Goal: Task Accomplishment & Management: Manage account settings

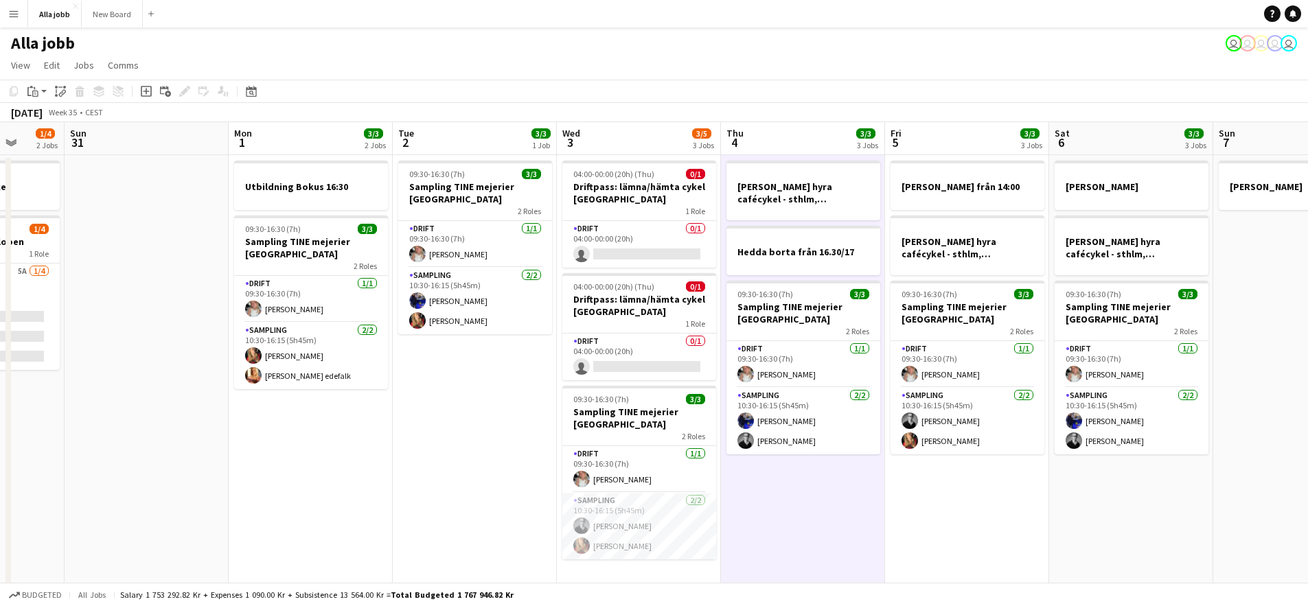
drag, startPoint x: 789, startPoint y: 474, endPoint x: 658, endPoint y: 460, distance: 131.9
click at [663, 461] on app-calendar-viewport "Thu 28 11/11 4 Jobs Fri 29 6/6 4 Jobs Sat 30 1/4 2 Jobs Sun 31 Mon 1 3/3 2 Jobs…" at bounding box center [654, 441] width 1308 height 638
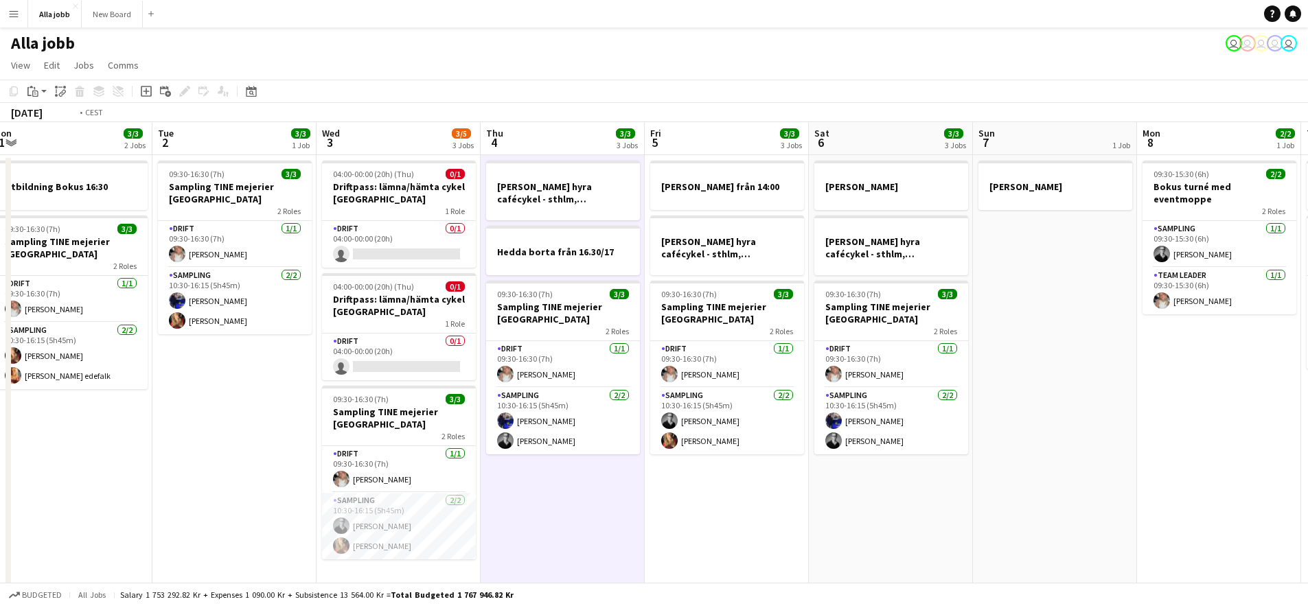
click at [808, 396] on app-calendar-viewport "Fri 29 6/6 4 Jobs Sat 30 1/4 2 Jobs Sun 31 Mon 1 3/3 2 Jobs Tue 2 3/3 1 Job Wed…" at bounding box center [654, 441] width 1308 height 638
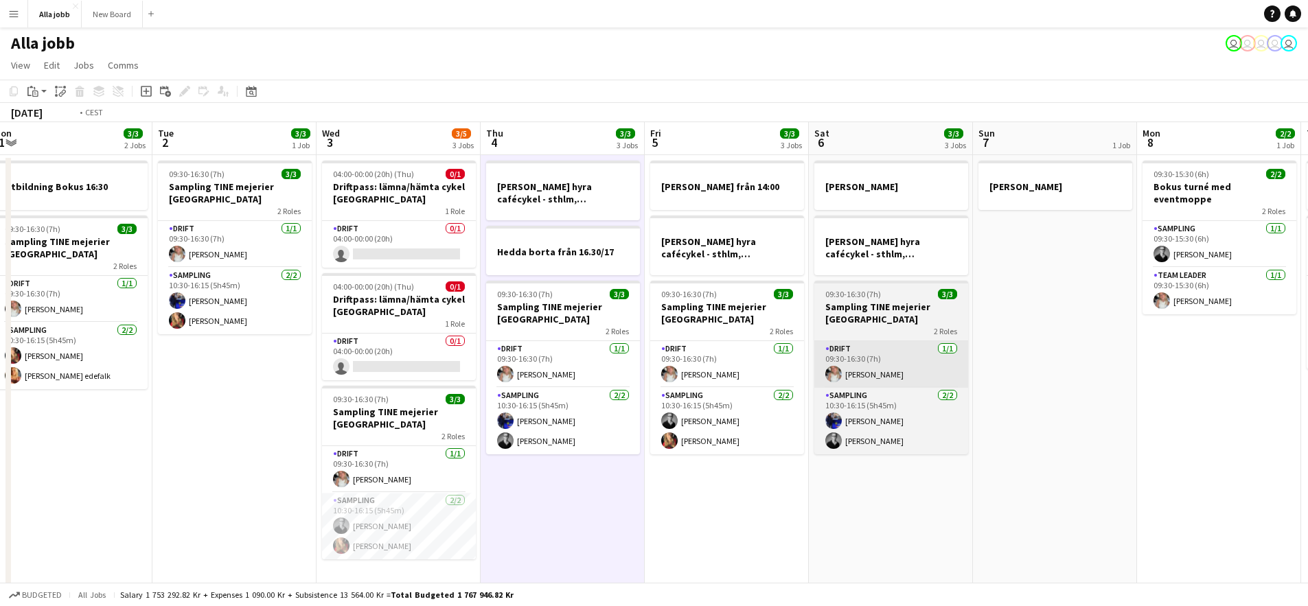
scroll to position [0, 534]
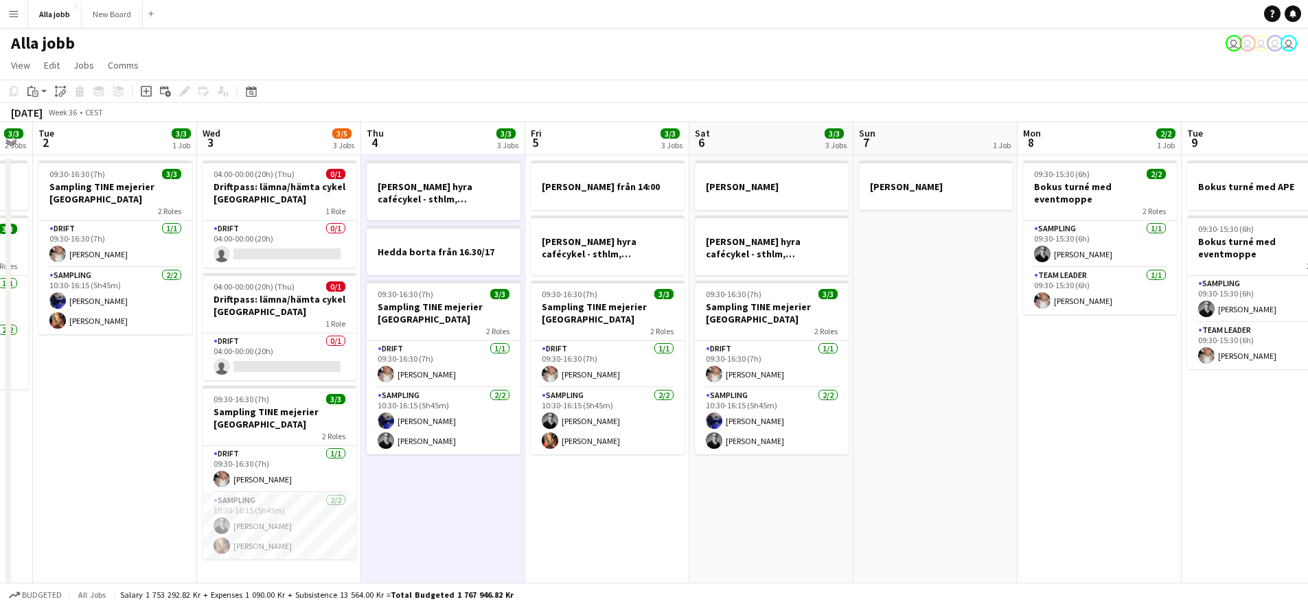
drag, startPoint x: 852, startPoint y: 371, endPoint x: 592, endPoint y: 380, distance: 260.4
click at [595, 381] on app-calendar-viewport "Sat 30 1/4 2 Jobs Sun 31 Mon 1 3/3 2 Jobs Tue 2 3/3 1 Job Wed 3 3/5 3 Jobs Thu …" at bounding box center [654, 441] width 1308 height 638
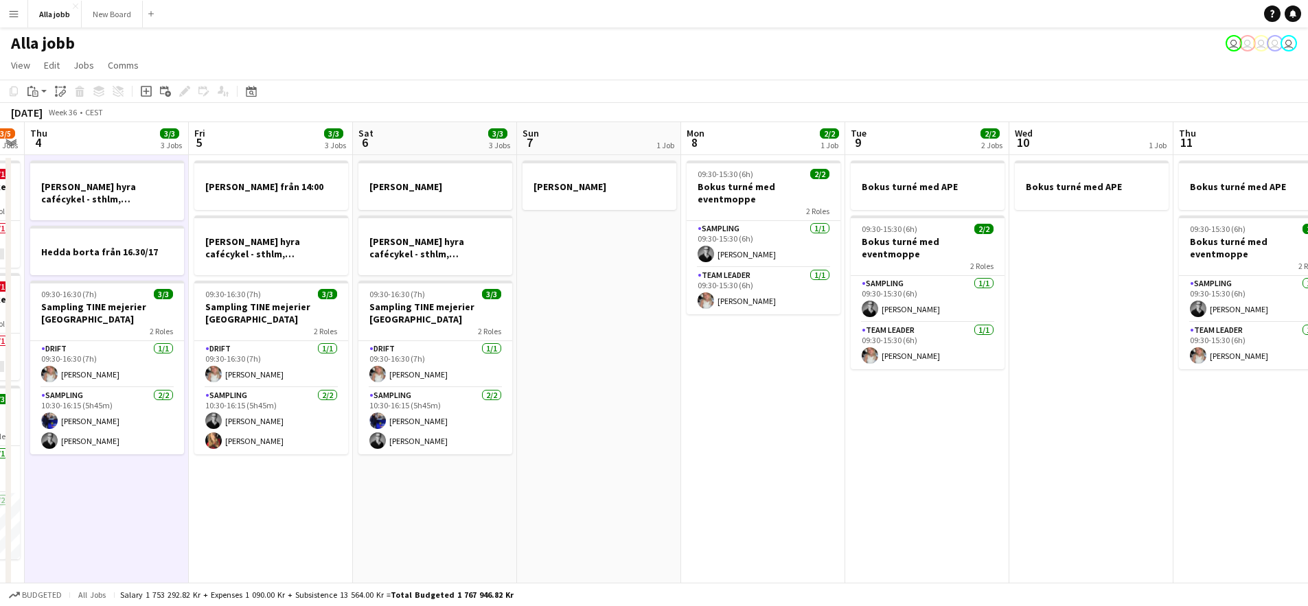
scroll to position [0, 505]
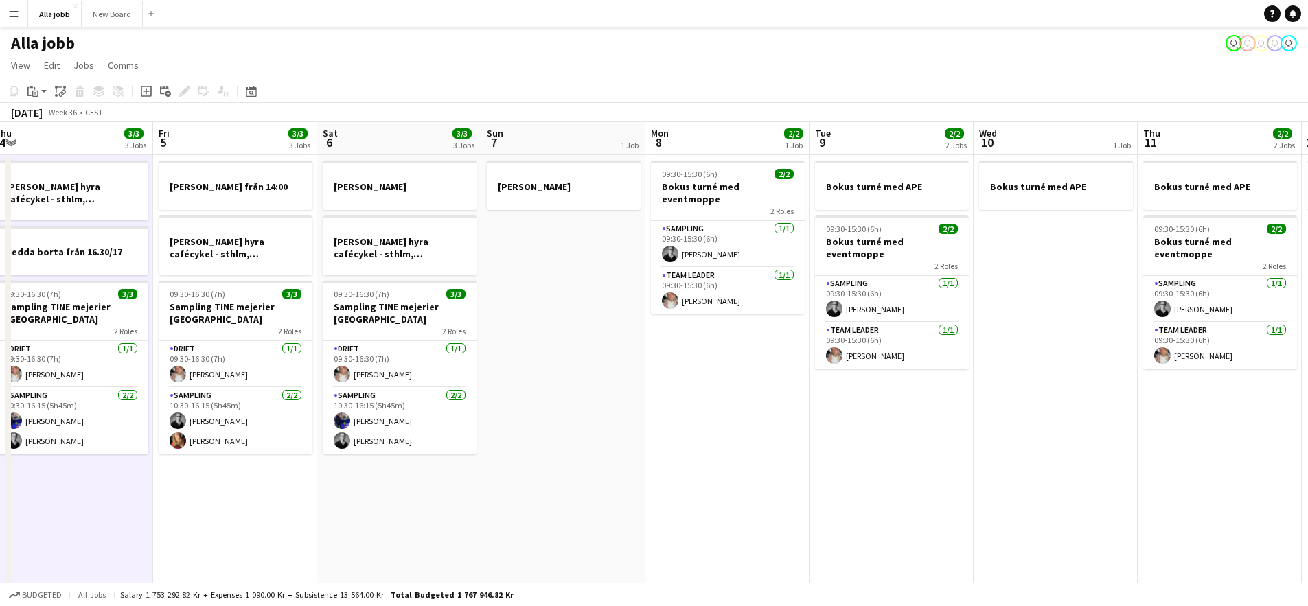
drag, startPoint x: 1024, startPoint y: 435, endPoint x: 647, endPoint y: 391, distance: 380.2
click at [659, 393] on app-calendar-viewport "Mon 1 3/3 2 Jobs Tue 2 3/3 1 Job Wed 3 3/5 3 Jobs Thu 4 3/3 3 Jobs Fri 5 3/3 3 …" at bounding box center [654, 441] width 1308 height 638
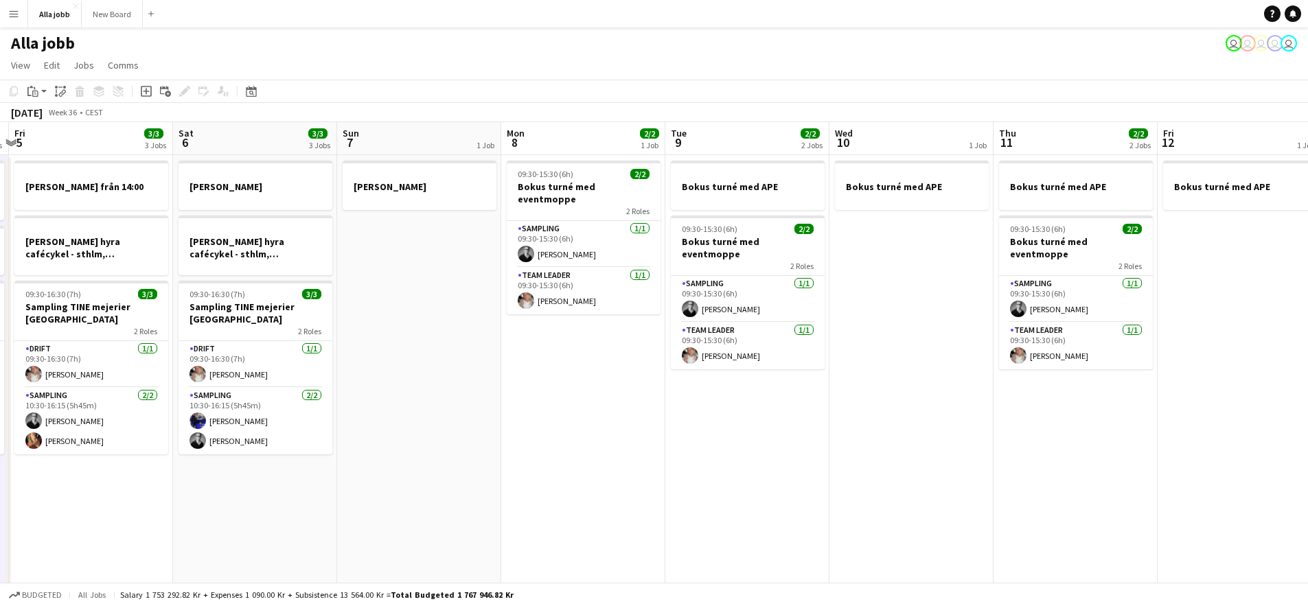
drag, startPoint x: 519, startPoint y: 383, endPoint x: 748, endPoint y: 401, distance: 229.3
click at [740, 400] on app-calendar-viewport "Wed 3 3/5 3 Jobs Thu 4 3/3 3 Jobs Fri 5 3/3 3 Jobs Sat 6 3/3 3 Jobs Sun 7 1 Job…" at bounding box center [654, 441] width 1308 height 638
drag, startPoint x: 652, startPoint y: 387, endPoint x: 694, endPoint y: 391, distance: 42.8
click at [694, 391] on app-calendar-viewport "Wed 3 3/5 3 Jobs Thu 4 3/3 3 Jobs Fri 5 3/3 3 Jobs Sat 6 3/3 3 Jobs Sun 7 1 Job…" at bounding box center [654, 441] width 1308 height 638
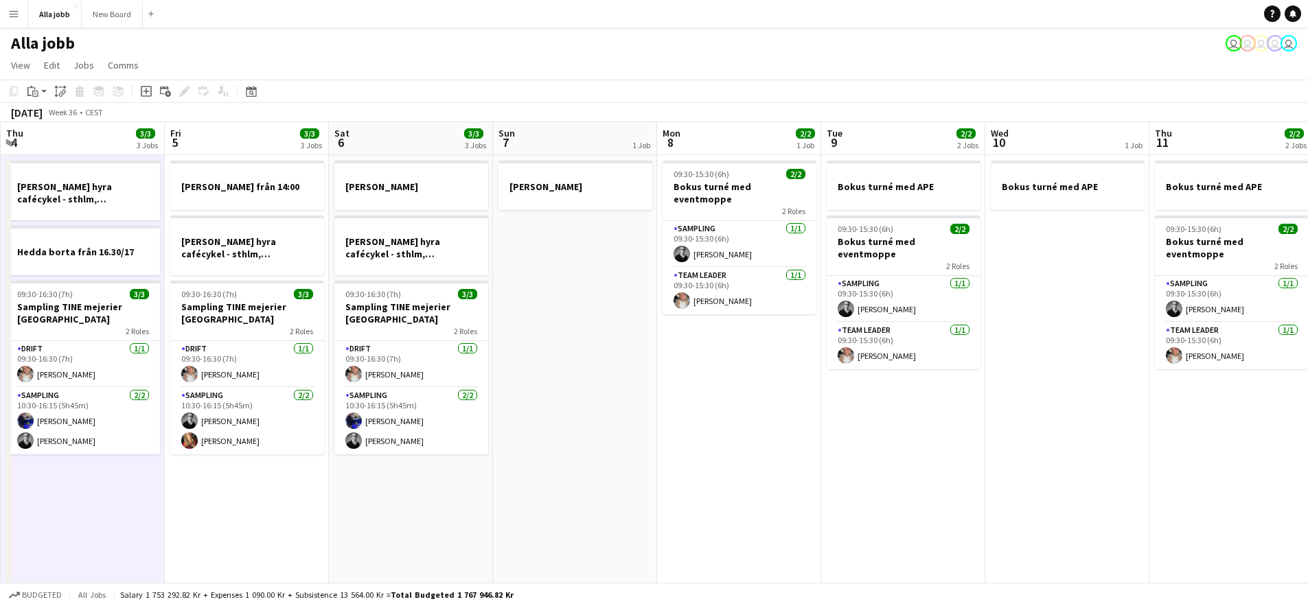
scroll to position [0, 299]
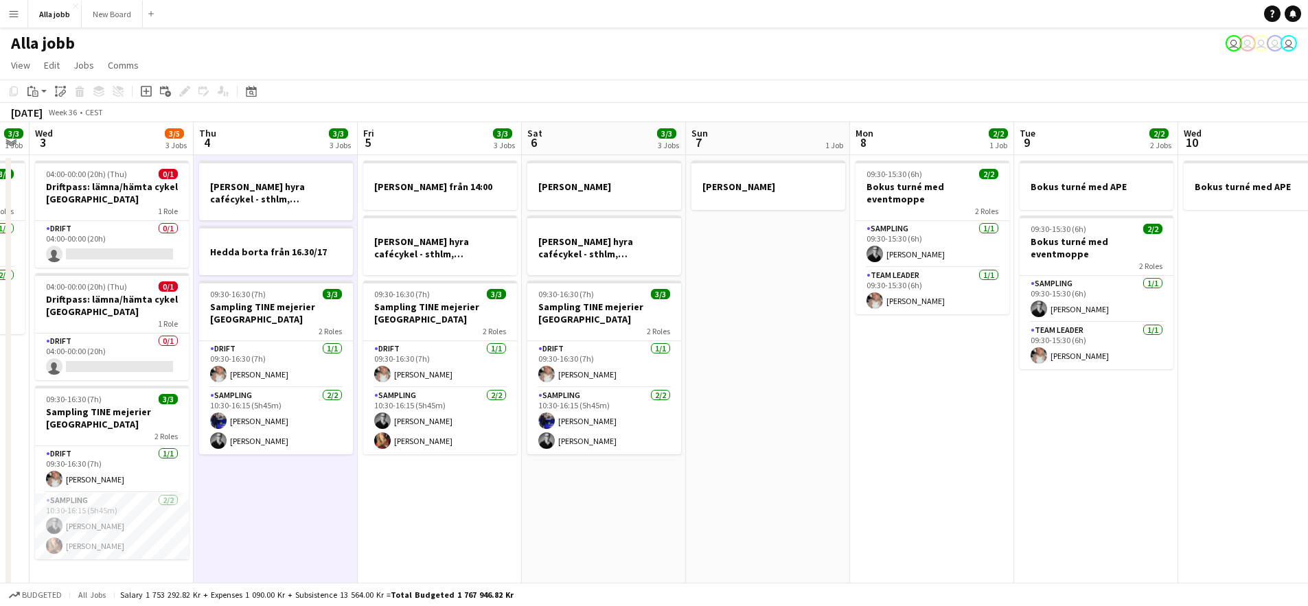
drag, startPoint x: 783, startPoint y: 397, endPoint x: 792, endPoint y: 399, distance: 9.8
click at [792, 399] on app-calendar-viewport "Mon 1 3/3 2 Jobs Tue 2 3/3 1 Job Wed 3 3/5 3 Jobs Thu 4 3/3 3 Jobs Fri 5 3/3 3 …" at bounding box center [654, 441] width 1308 height 638
drag, startPoint x: 792, startPoint y: 399, endPoint x: 893, endPoint y: 405, distance: 101.1
click at [818, 400] on app-calendar-viewport "Mon 1 3/3 2 Jobs Tue 2 3/3 1 Job Wed 3 3/5 3 Jobs Thu 4 3/3 3 Jobs Fri 5 3/3 3 …" at bounding box center [654, 441] width 1308 height 638
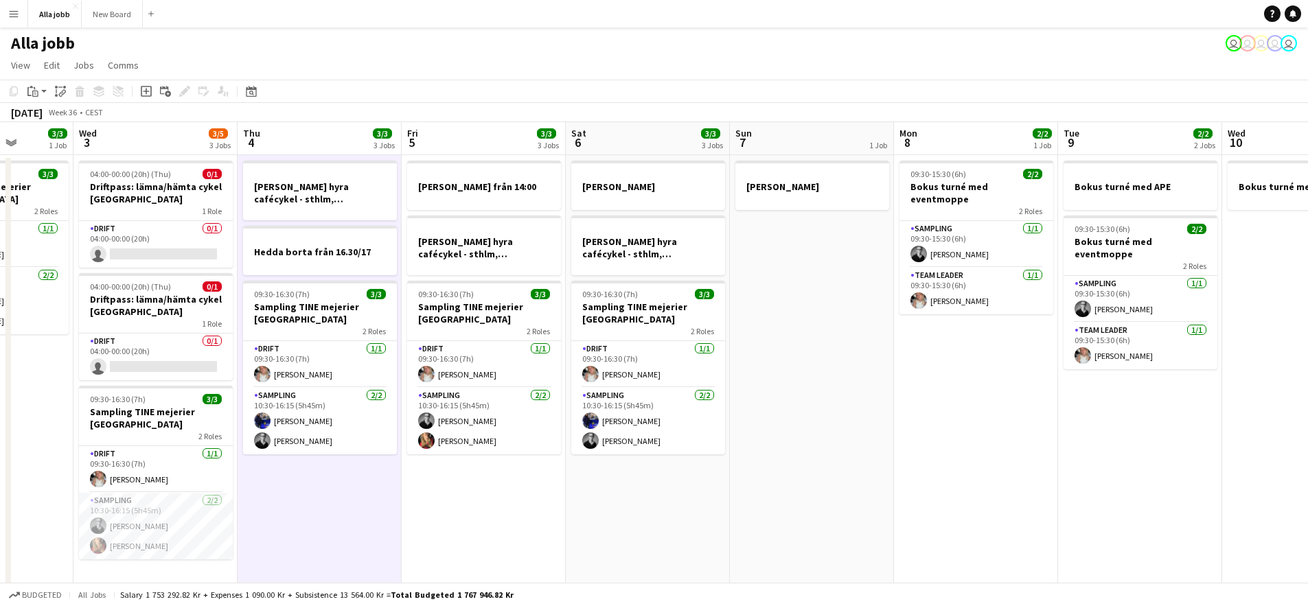
drag, startPoint x: 760, startPoint y: 402, endPoint x: 767, endPoint y: 402, distance: 6.9
click at [766, 402] on app-calendar-viewport "Sun 31 Mon 1 3/3 2 Jobs Tue 2 3/3 1 Job Wed 3 3/5 3 Jobs Thu 4 3/3 3 Jobs Fri 5…" at bounding box center [654, 441] width 1308 height 638
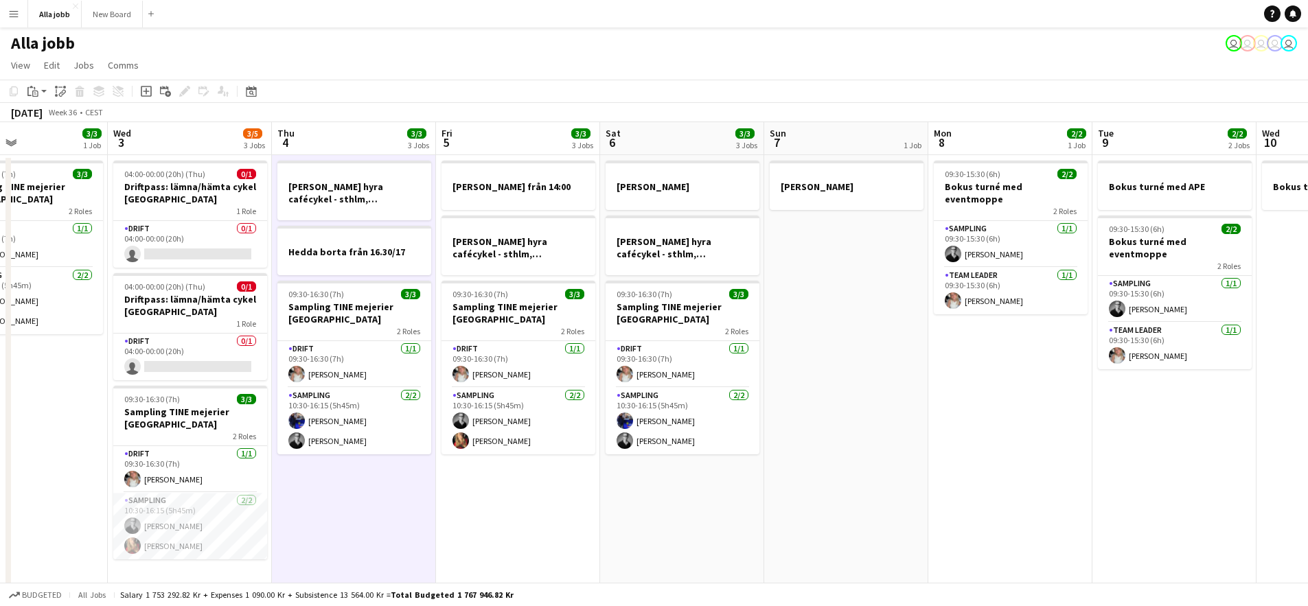
drag, startPoint x: 767, startPoint y: 402, endPoint x: 824, endPoint y: 404, distance: 57.0
click at [824, 404] on app-calendar-viewport "Sun 31 Mon 1 3/3 2 Jobs Tue 2 3/3 1 Job Wed 3 3/5 3 Jobs Thu 4 3/3 3 Jobs Fri 5…" at bounding box center [654, 441] width 1308 height 638
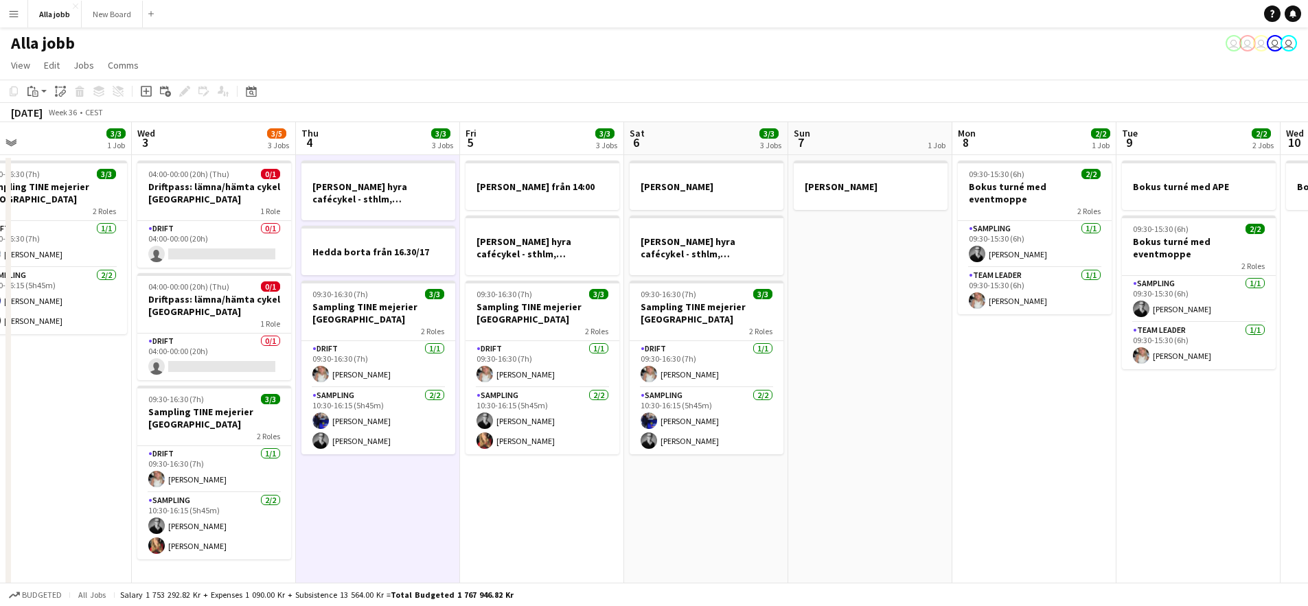
click at [886, 338] on app-date-cell "[PERSON_NAME]" at bounding box center [870, 457] width 164 height 605
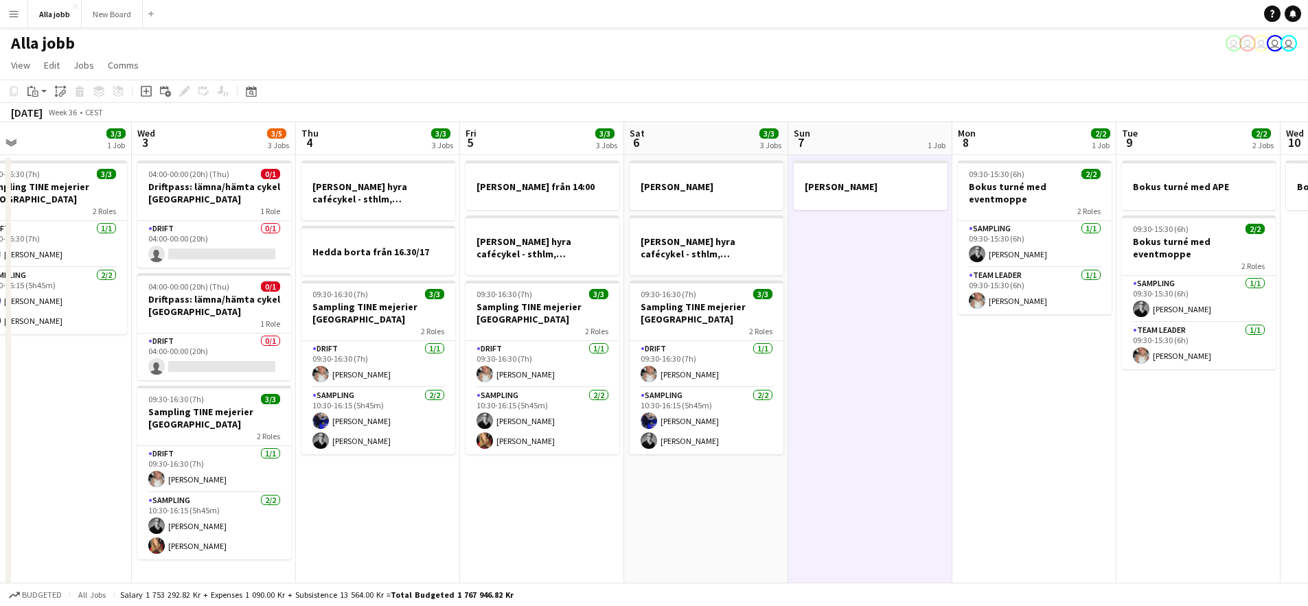
scroll to position [0, 363]
click at [744, 484] on app-date-cell "[PERSON_NAME] hyra [PERSON_NAME], [GEOGRAPHIC_DATA], cph 09:30-16:30 (7h) 3/3 S…" at bounding box center [704, 457] width 164 height 605
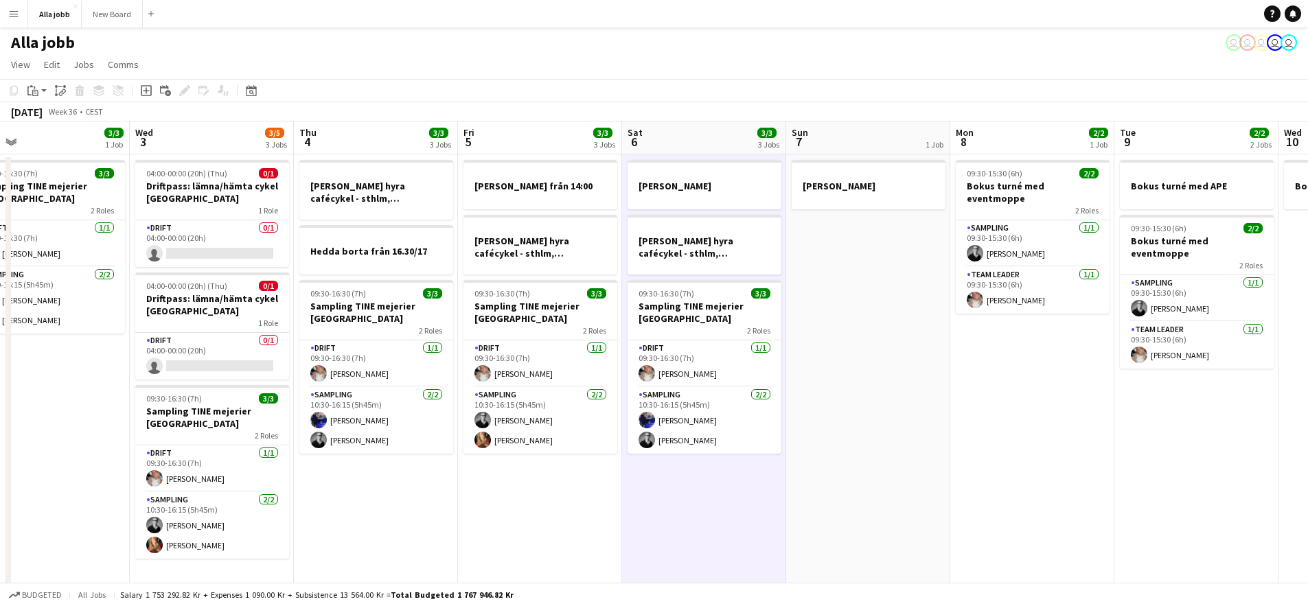
scroll to position [0, 0]
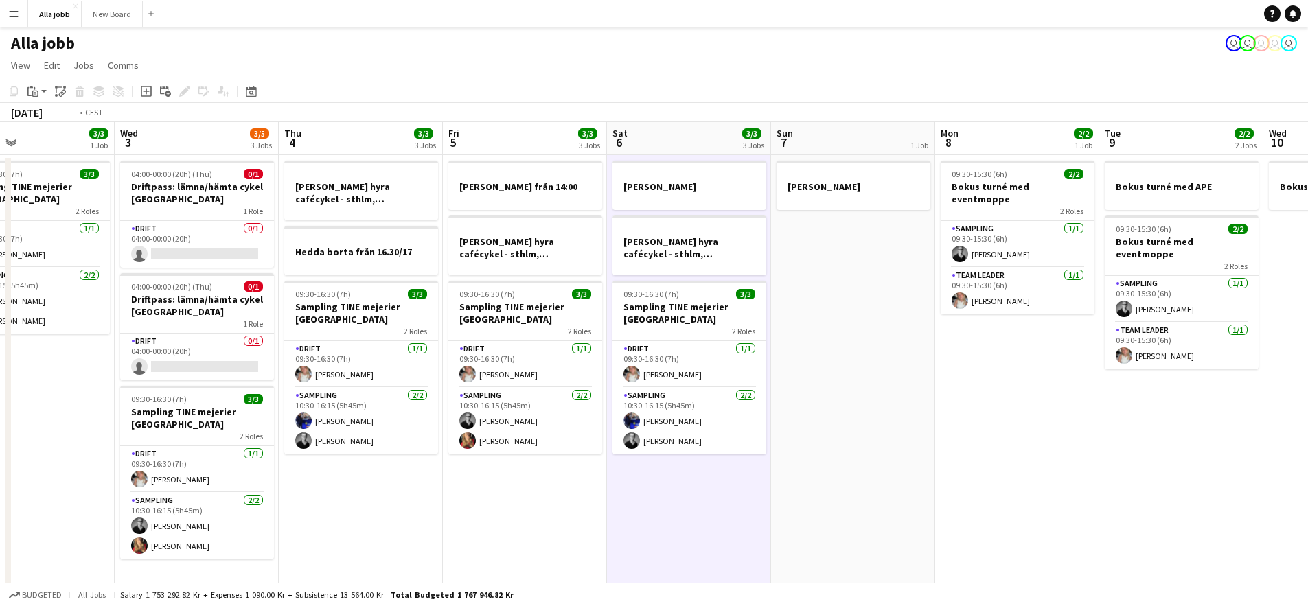
drag, startPoint x: 598, startPoint y: 347, endPoint x: 1060, endPoint y: 380, distance: 463.3
click at [1060, 380] on app-calendar-viewport "Sun 31 Mon 1 3/3 2 Jobs Tue 2 3/3 1 Job Wed 3 3/5 3 Jobs Thu 4 3/3 3 Jobs Fri 5…" at bounding box center [654, 441] width 1308 height 638
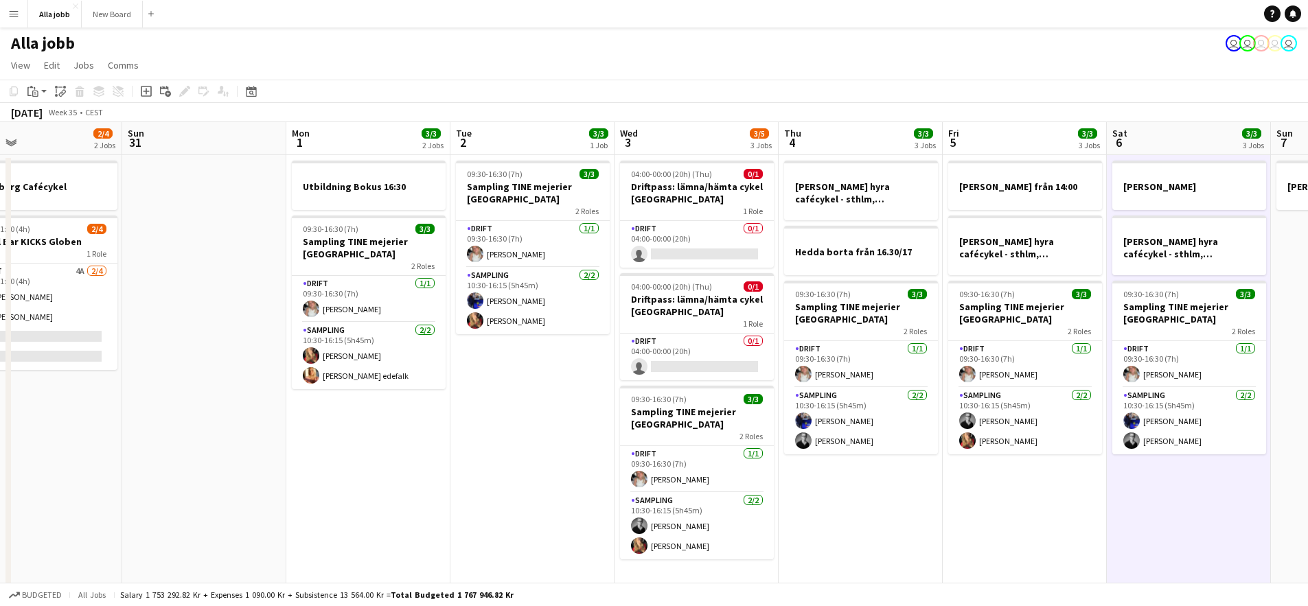
drag, startPoint x: 765, startPoint y: 341, endPoint x: 895, endPoint y: 335, distance: 129.9
click at [864, 336] on app-calendar-viewport "Thu 28 11/11 4 Jobs Fri 29 6/6 4 Jobs Sat 30 2/4 2 Jobs Sun 31 Mon 1 3/3 2 Jobs…" at bounding box center [654, 441] width 1308 height 638
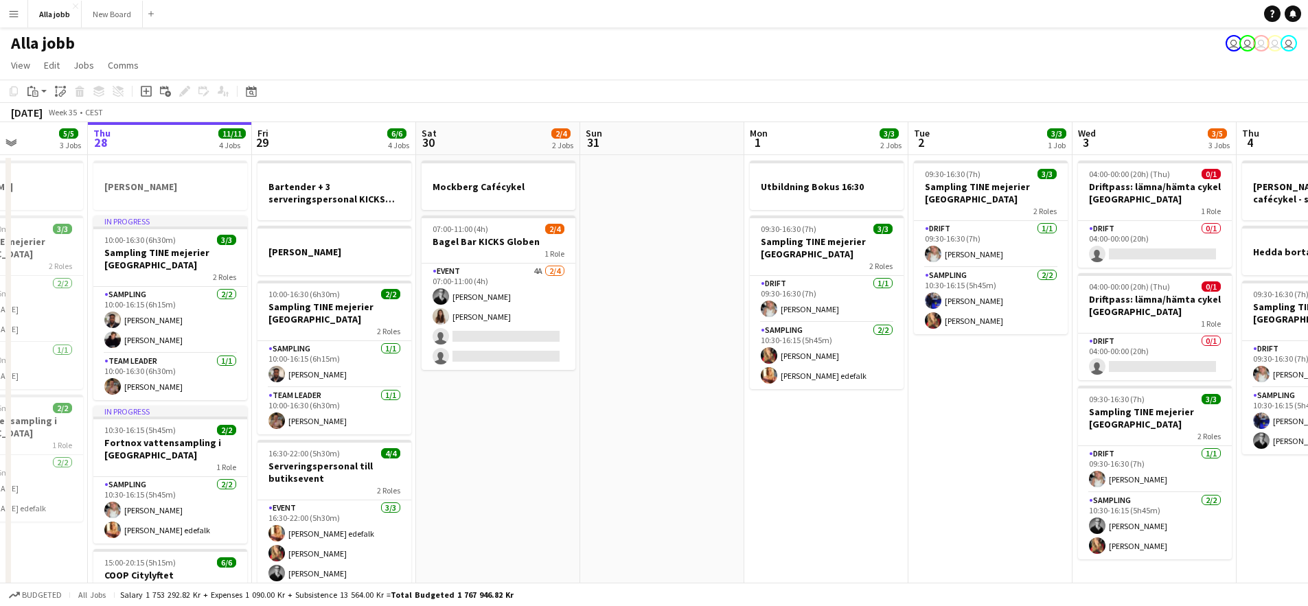
scroll to position [0, 427]
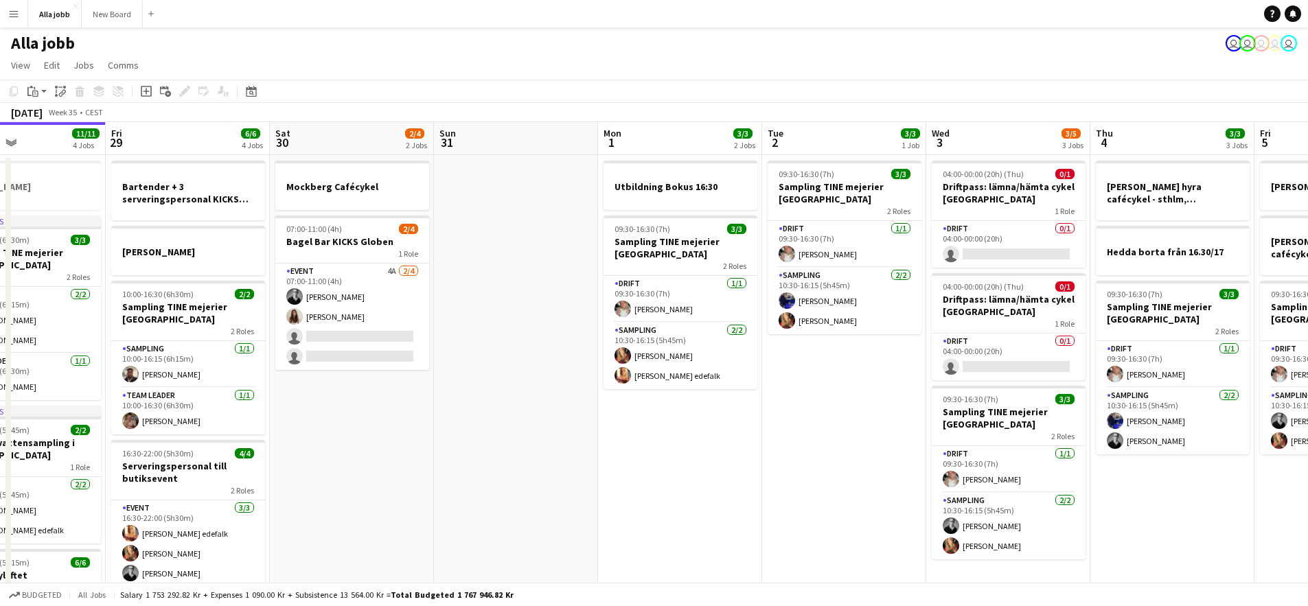
drag, startPoint x: 656, startPoint y: 334, endPoint x: 341, endPoint y: 304, distance: 316.5
click at [341, 304] on app-calendar-viewport "Tue 26 3/3 2 Jobs Wed 27 5/5 3 Jobs Thu 28 11/11 4 Jobs Fri 29 6/6 4 Jobs Sat 3…" at bounding box center [654, 441] width 1308 height 638
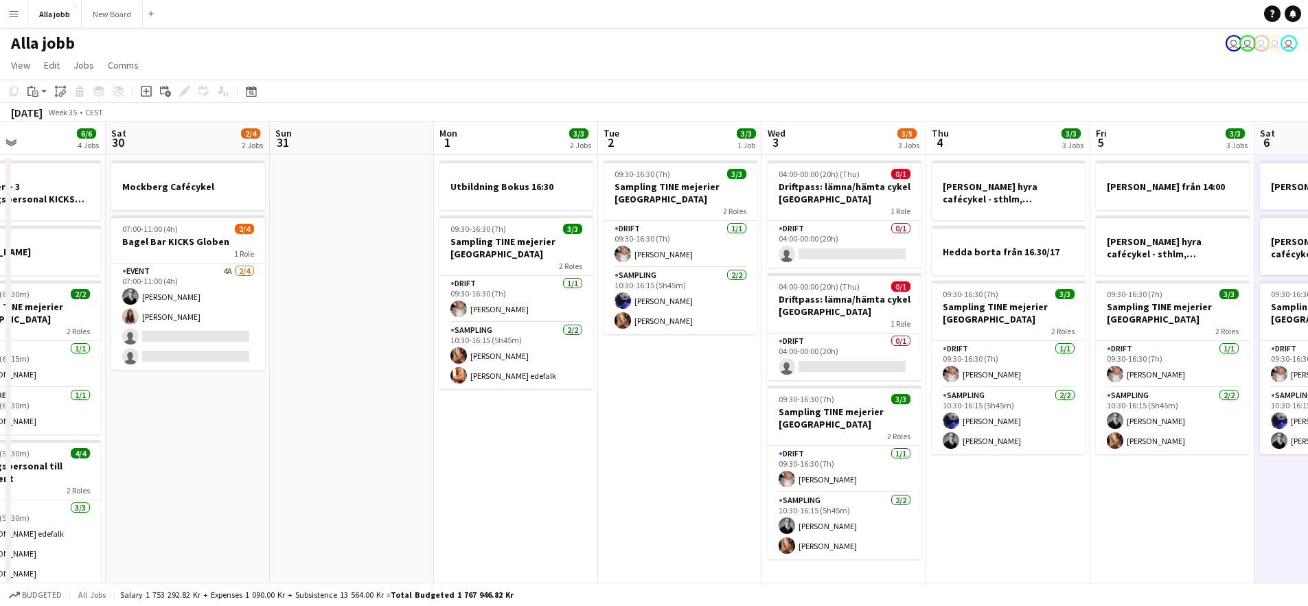
scroll to position [0, 496]
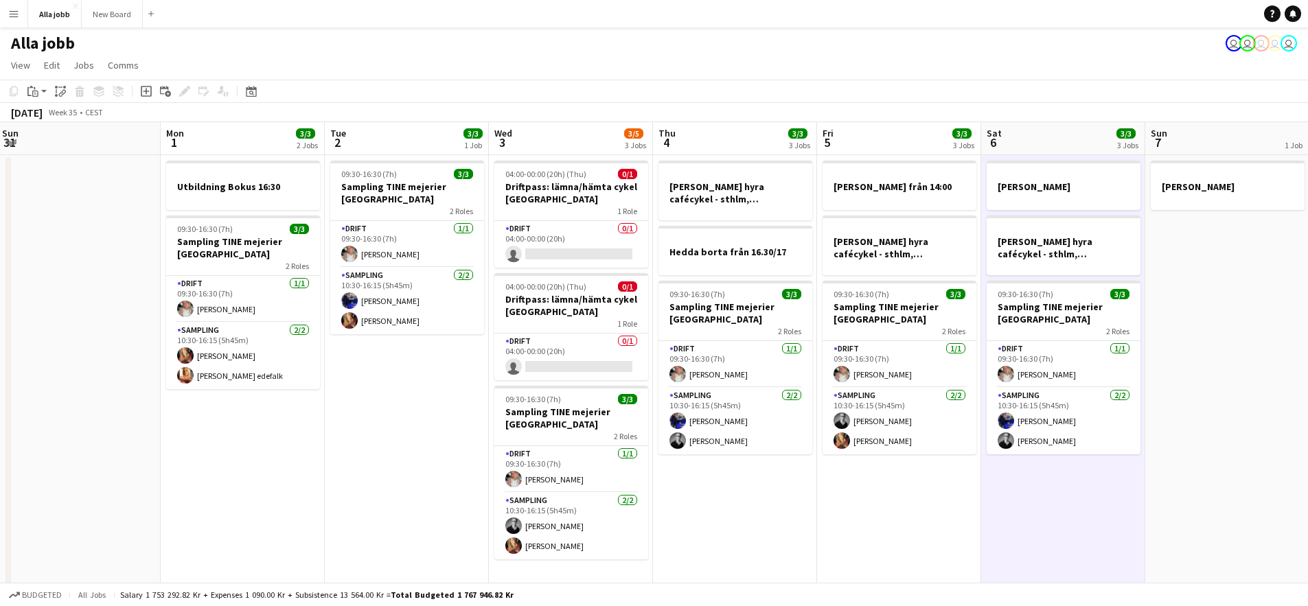
drag, startPoint x: 756, startPoint y: 399, endPoint x: 490, endPoint y: 354, distance: 270.1
click at [490, 354] on app-calendar-viewport "Thu 28 11/11 4 Jobs Fri 29 6/6 4 Jobs Sat 30 2/4 2 Jobs Sun 31 Mon 1 3/3 2 Jobs…" at bounding box center [654, 441] width 1308 height 638
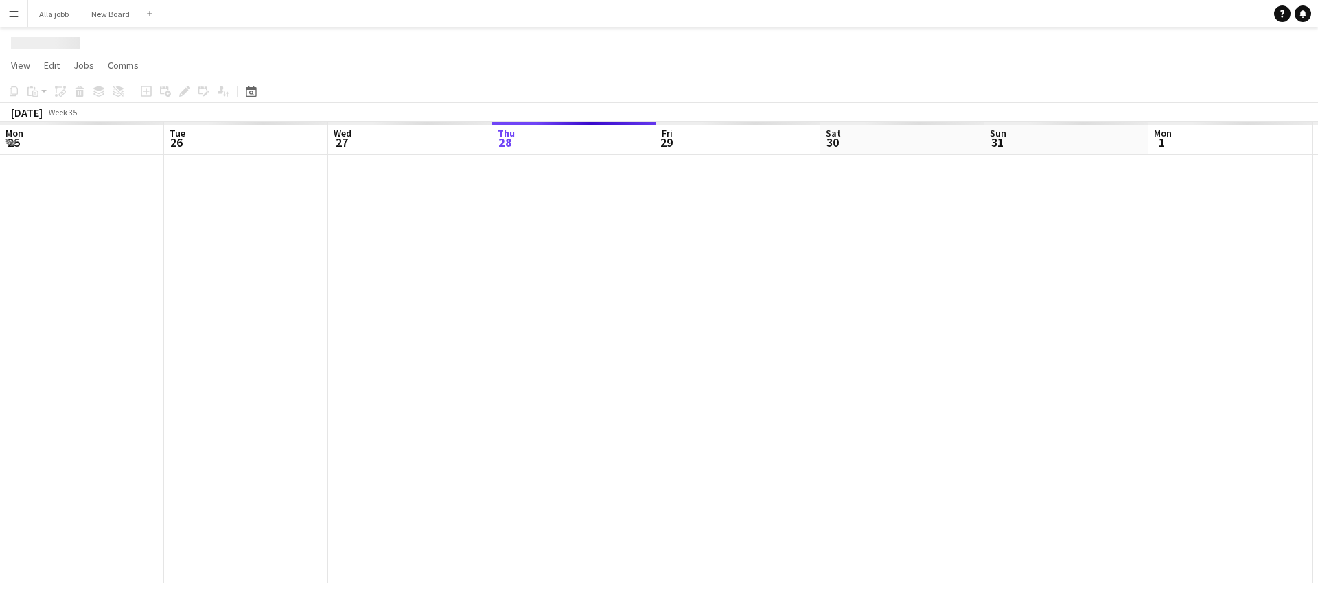
scroll to position [0, 328]
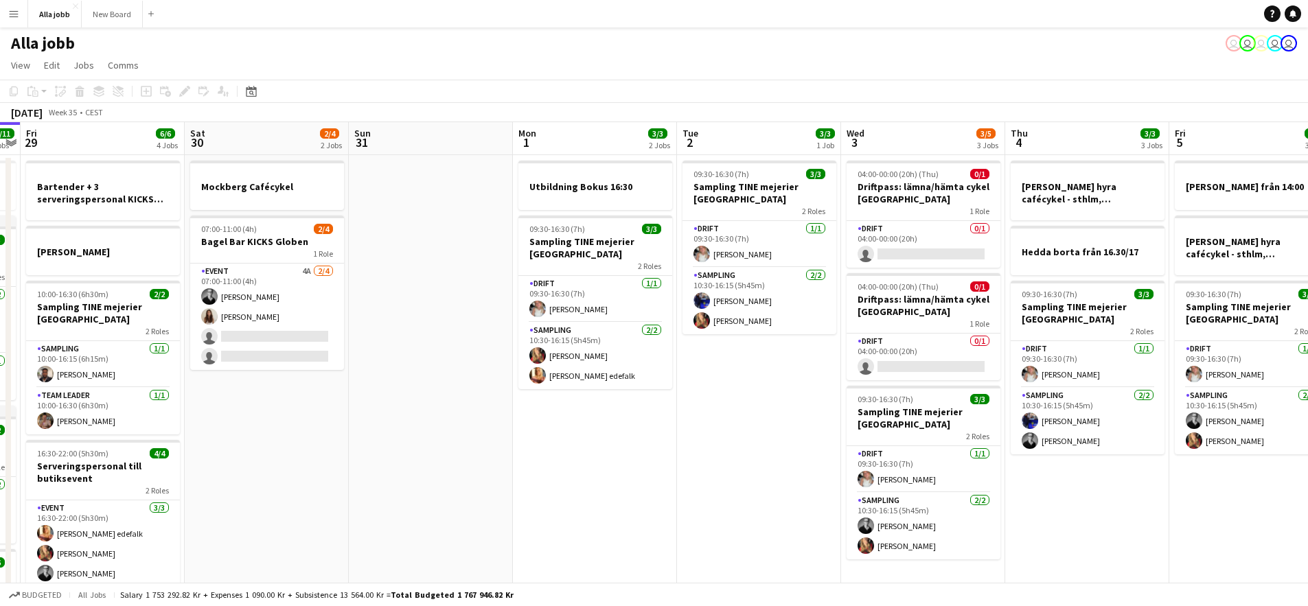
drag, startPoint x: 902, startPoint y: 444, endPoint x: 667, endPoint y: 401, distance: 238.8
click at [667, 401] on app-calendar-viewport "Mon 25 4 Jobs Tue 26 3/3 2 Jobs Wed 27 5/5 3 Jobs Thu 28 11/11 4 Jobs Fri 29 6/…" at bounding box center [654, 452] width 1308 height 660
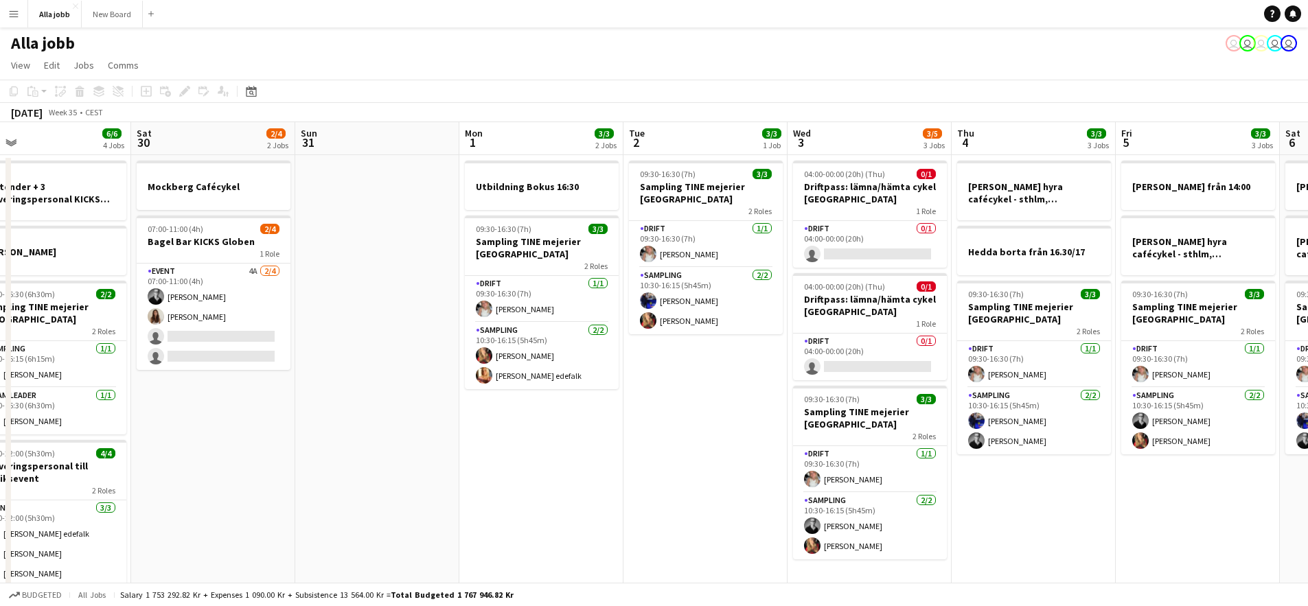
scroll to position [0, 444]
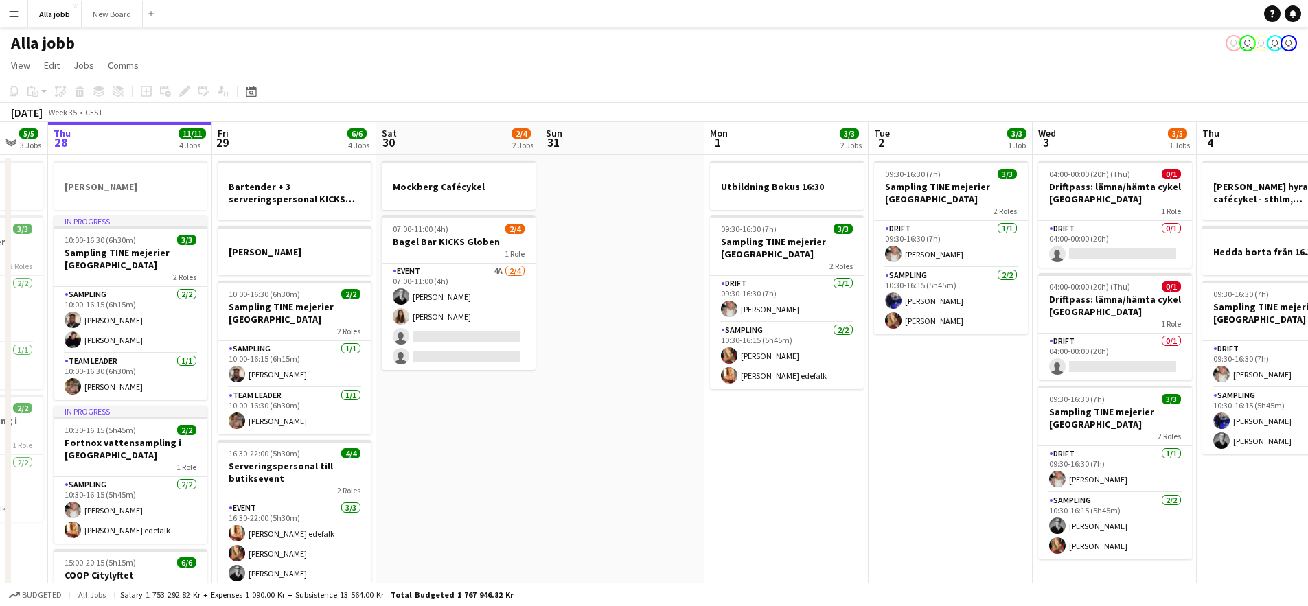
drag, startPoint x: 1137, startPoint y: 440, endPoint x: 1004, endPoint y: 436, distance: 133.3
click at [1004, 436] on app-calendar-viewport "Mon 25 4 Jobs Tue 26 3/3 2 Jobs Wed 27 5/5 3 Jobs Thu 28 11/11 4 Jobs Fri 29 6/…" at bounding box center [654, 452] width 1308 height 660
